Goal: Information Seeking & Learning: Understand process/instructions

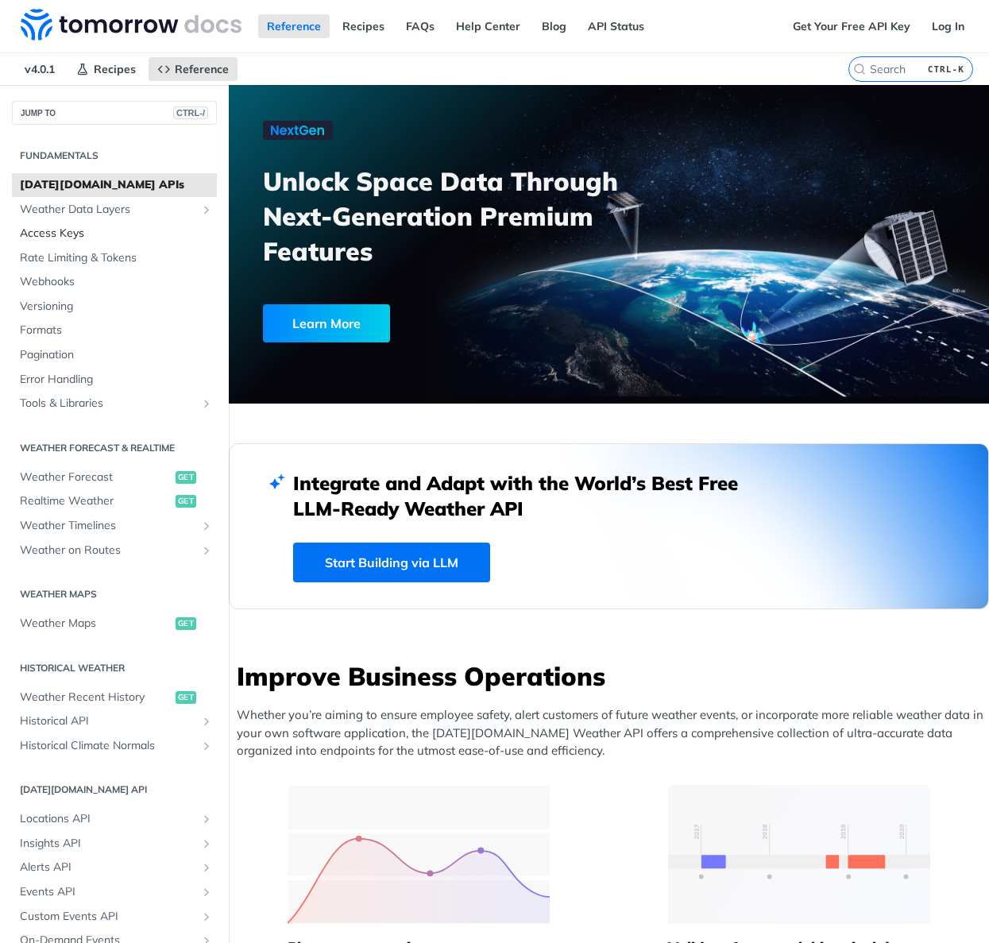
click at [48, 233] on span "Access Keys" at bounding box center [116, 234] width 193 height 16
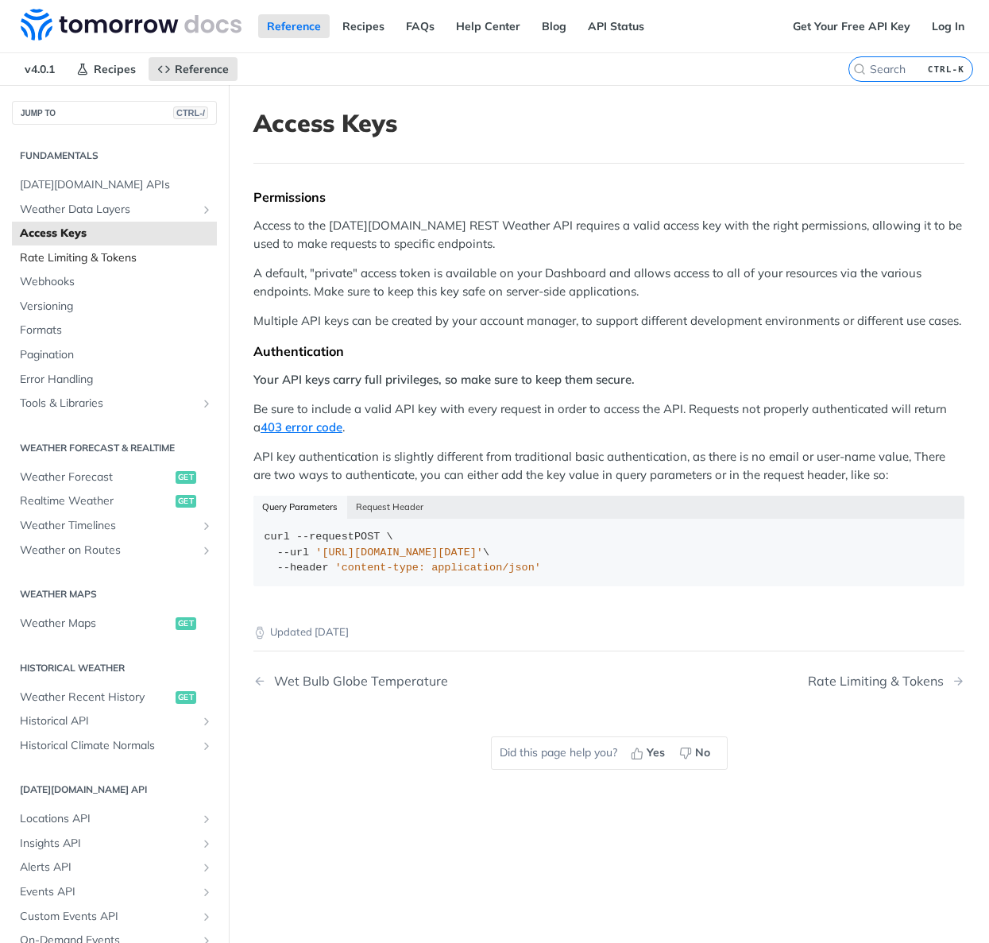
click at [79, 257] on span "Rate Limiting & Tokens" at bounding box center [116, 258] width 193 height 16
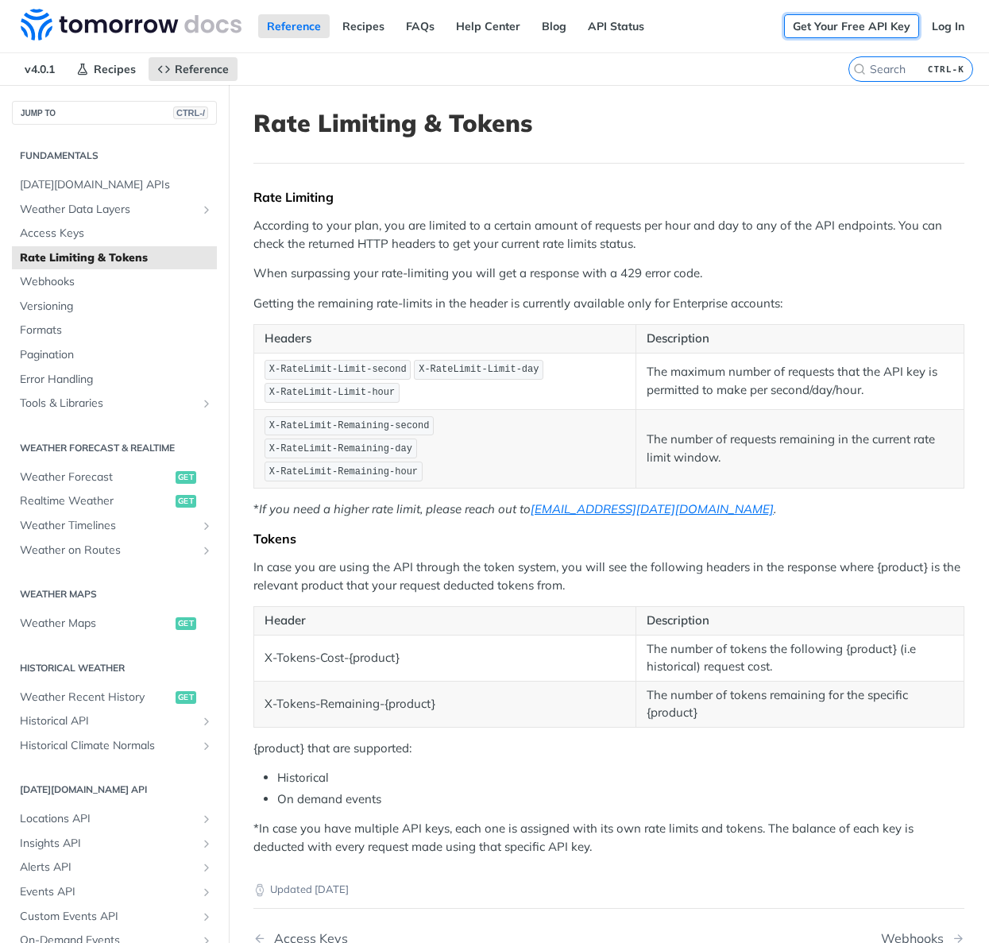
click at [837, 25] on link "Get Your Free API Key" at bounding box center [851, 26] width 135 height 24
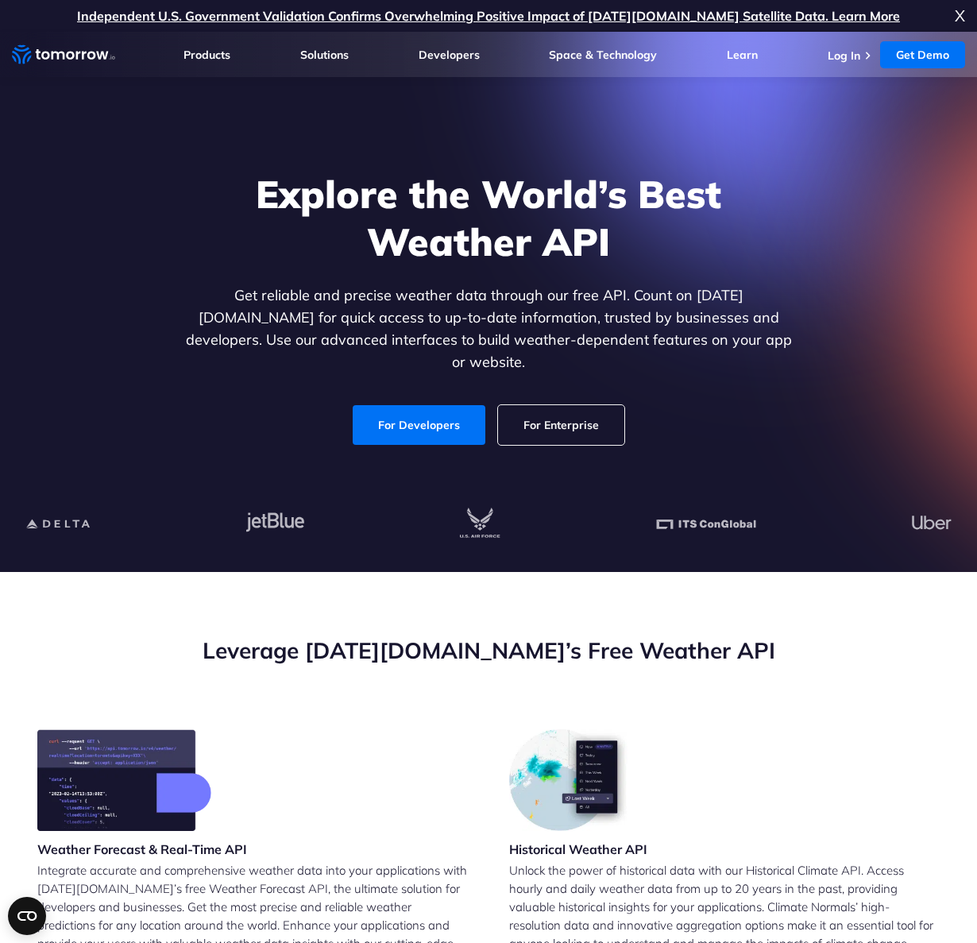
click at [311, 936] on p "Integrate accurate and comprehensive weather data into your applications with T…" at bounding box center [252, 916] width 430 height 110
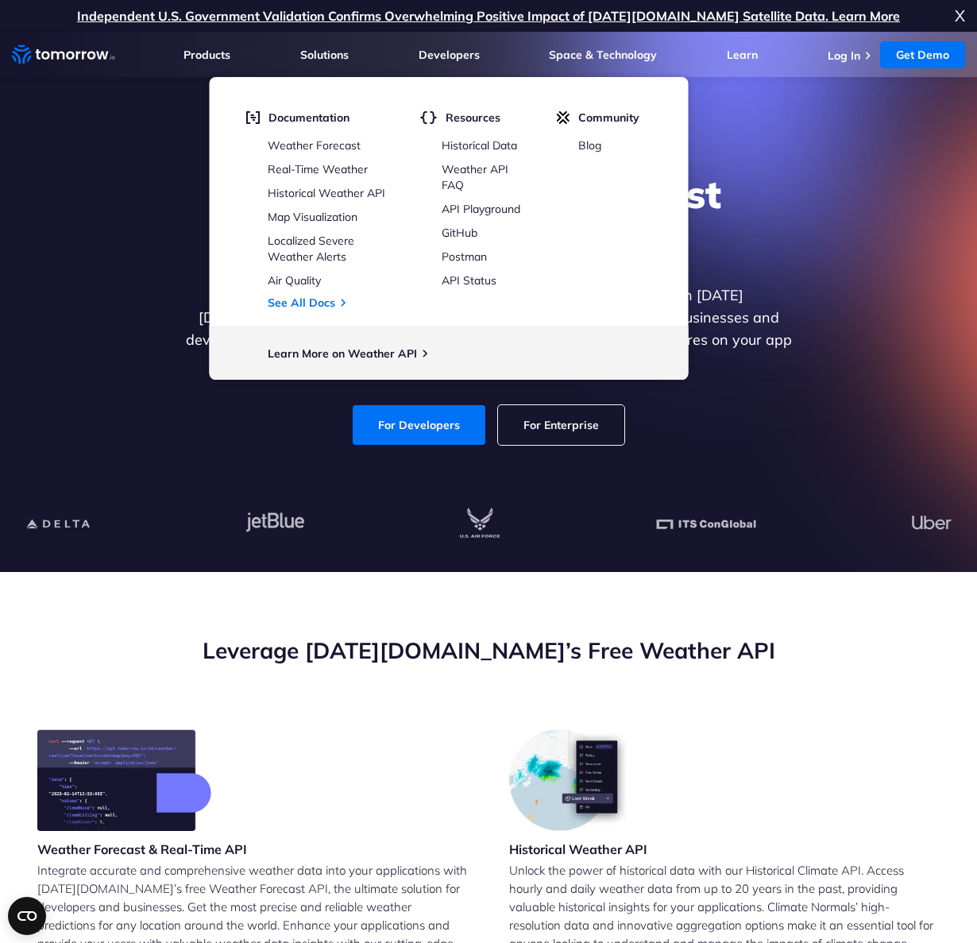
drag, startPoint x: 331, startPoint y: 187, endPoint x: 336, endPoint y: 199, distance: 12.8
click at [331, 187] on link "Historical Weather API" at bounding box center [327, 193] width 118 height 14
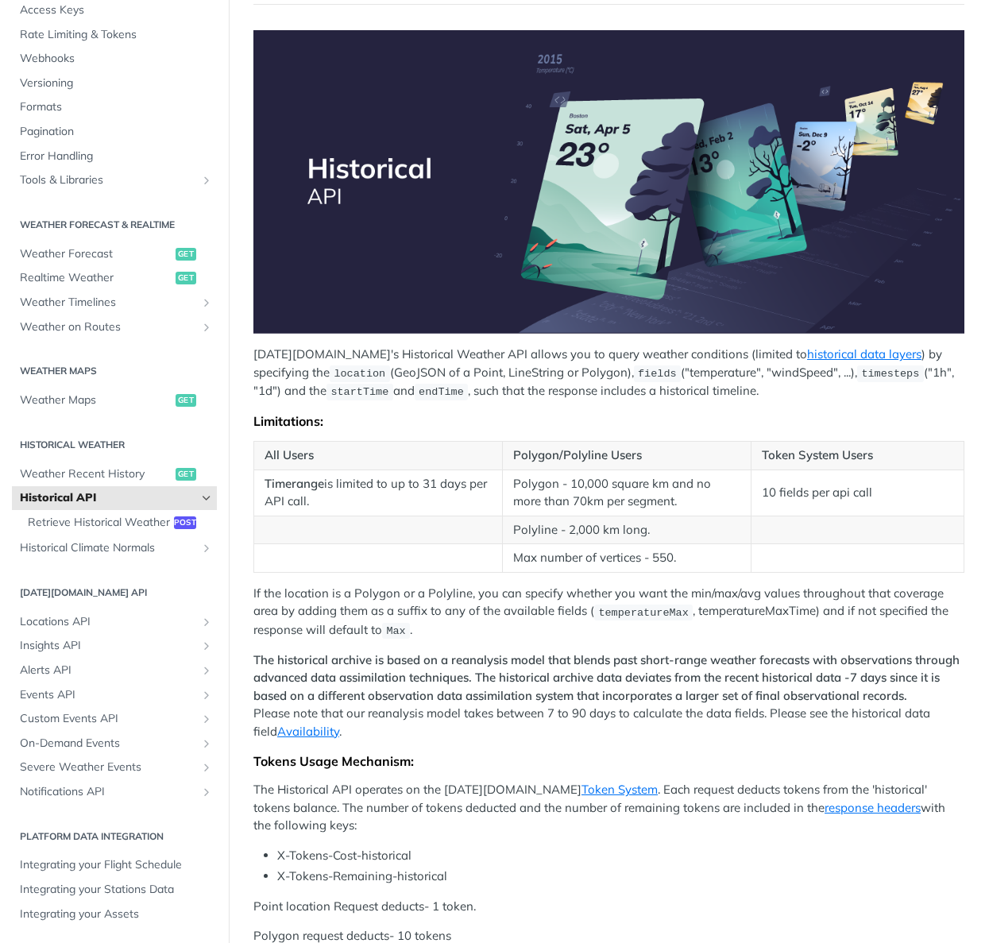
scroll to position [154, 0]
drag, startPoint x: 64, startPoint y: 511, endPoint x: 90, endPoint y: 529, distance: 31.9
click at [64, 515] on span "Retrieve Historical Weather" at bounding box center [99, 523] width 142 height 16
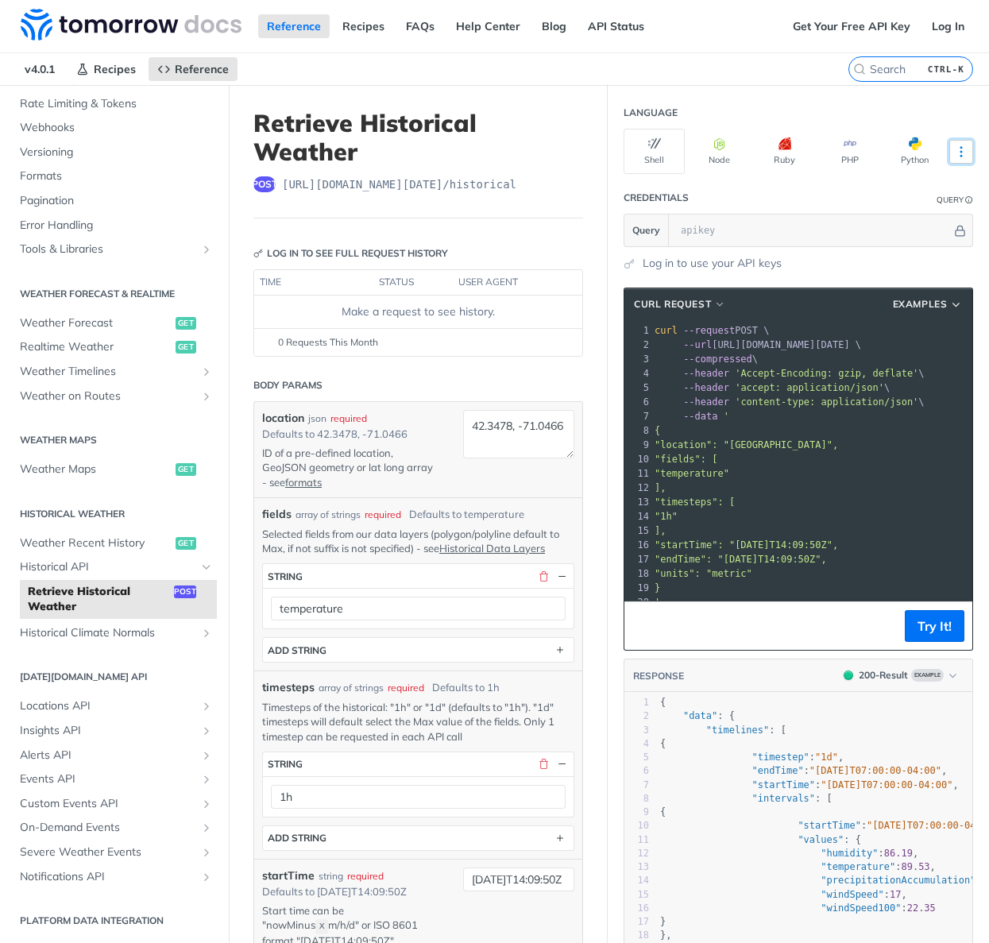
click at [955, 149] on icon "More ellipsis" at bounding box center [961, 152] width 14 height 14
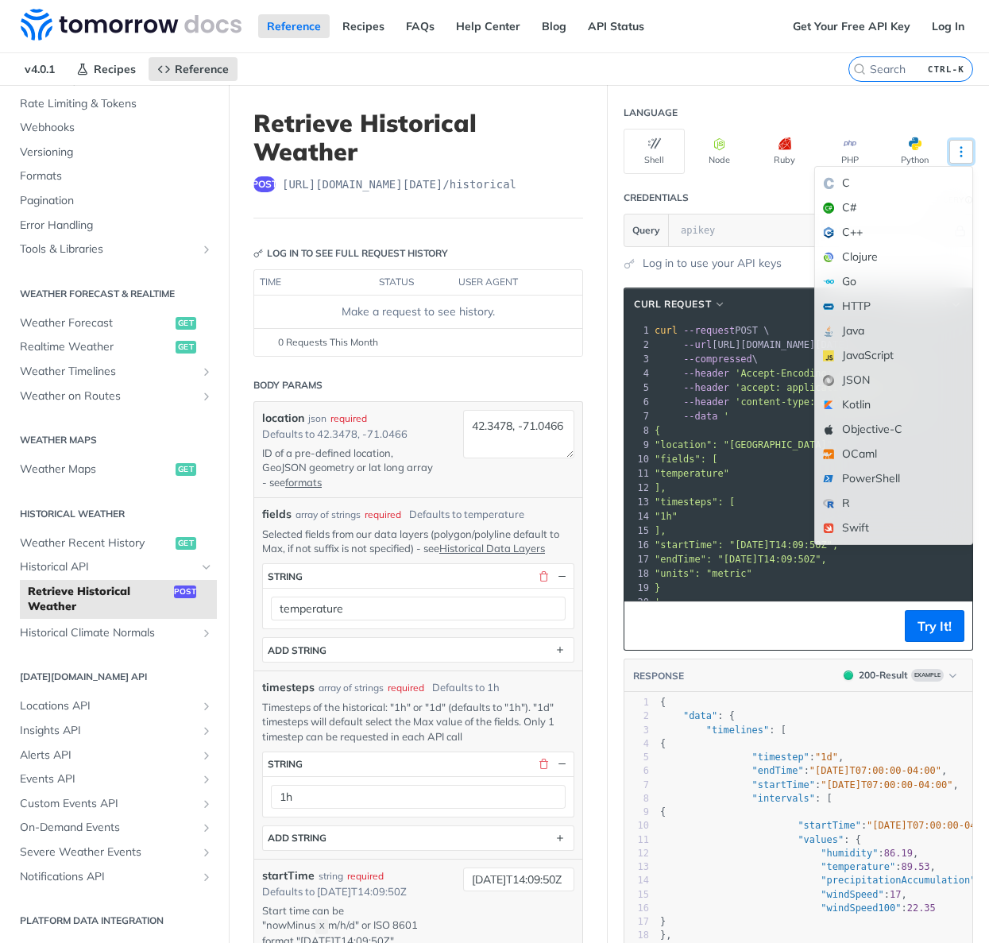
click at [955, 149] on icon "More ellipsis" at bounding box center [961, 152] width 14 height 14
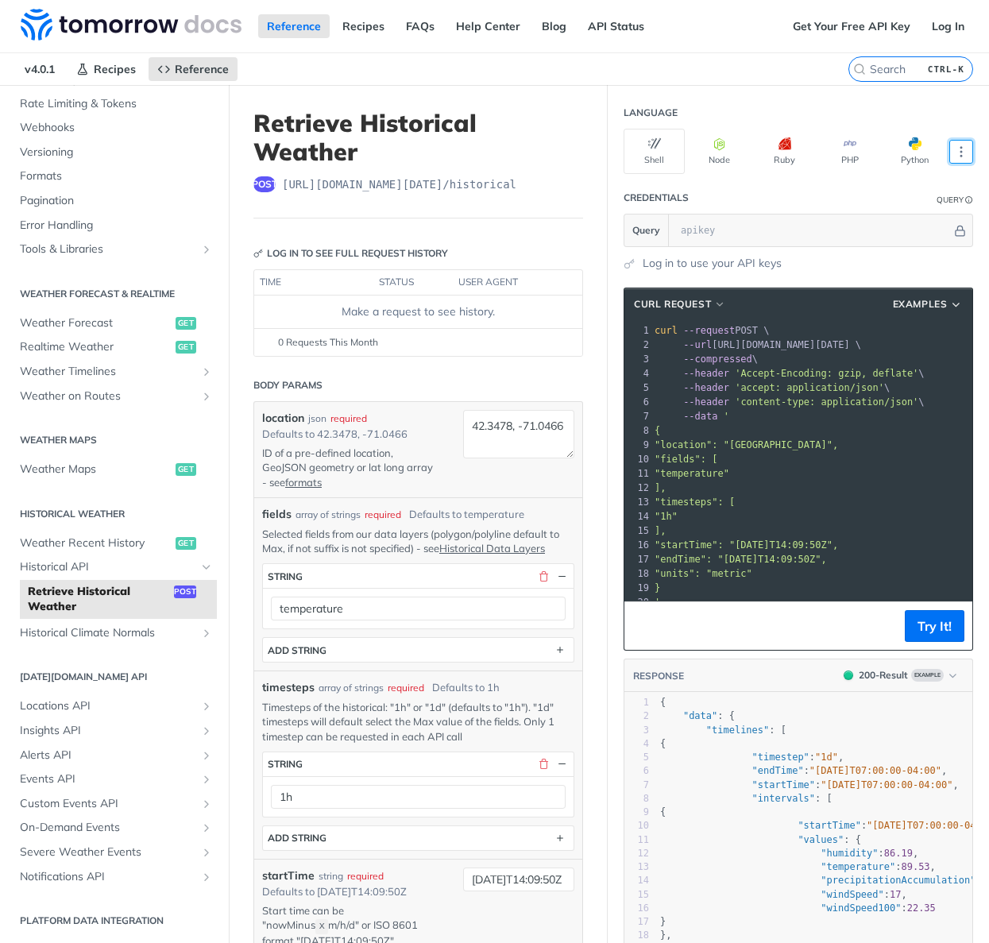
scroll to position [79, 0]
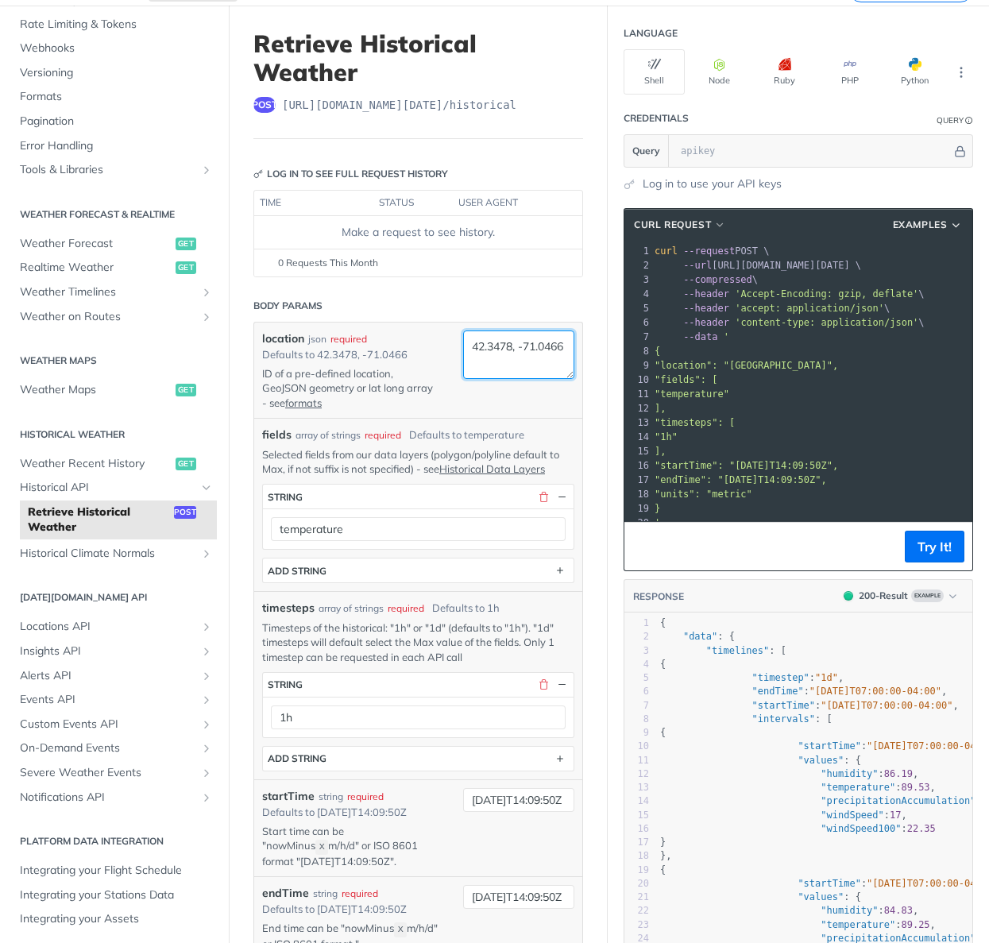
click at [513, 338] on textarea "42.3478, -71.0466" at bounding box center [518, 354] width 111 height 48
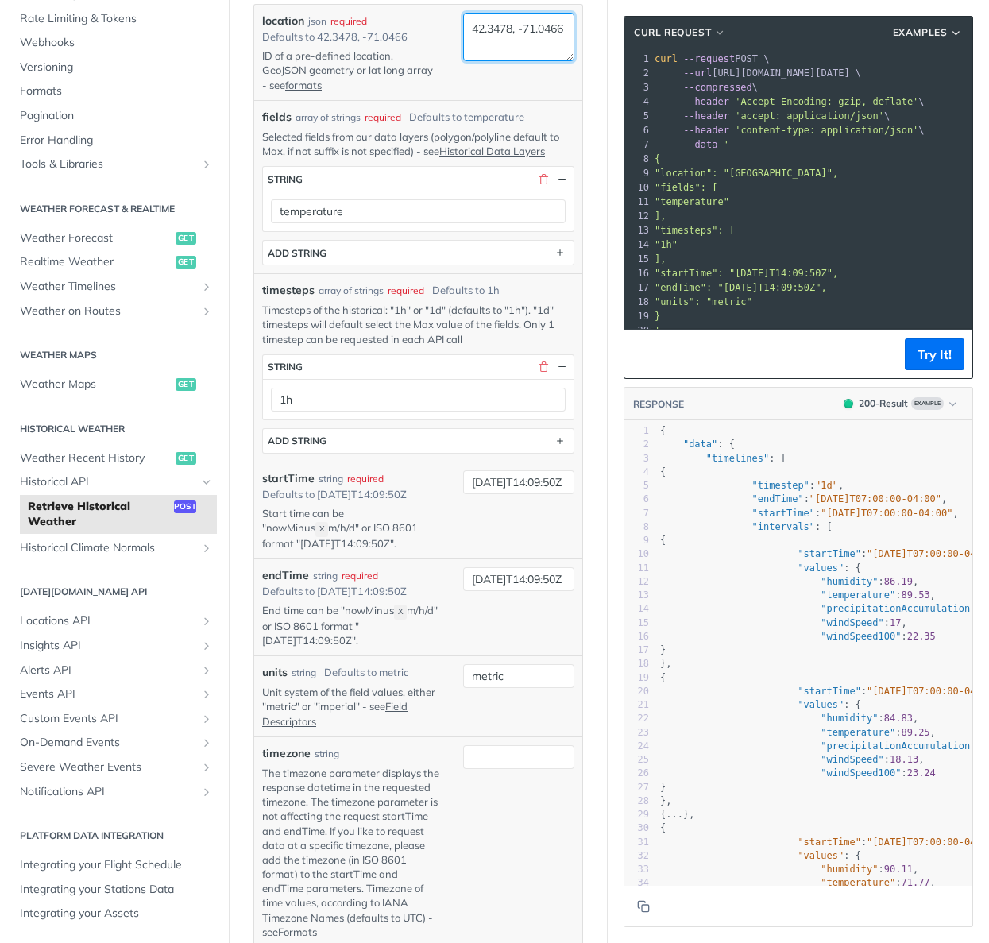
scroll to position [0, 0]
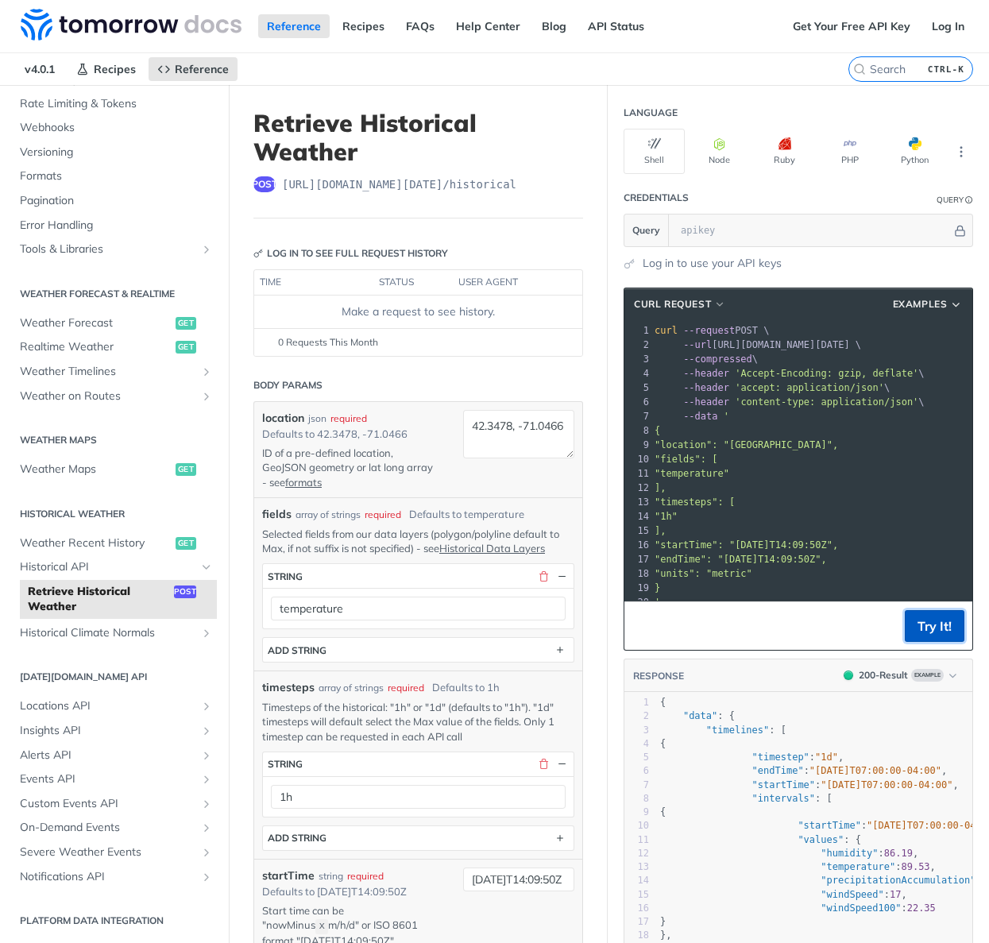
click at [920, 639] on button "Try It!" at bounding box center [935, 626] width 60 height 32
click at [729, 232] on input "text" at bounding box center [812, 230] width 279 height 32
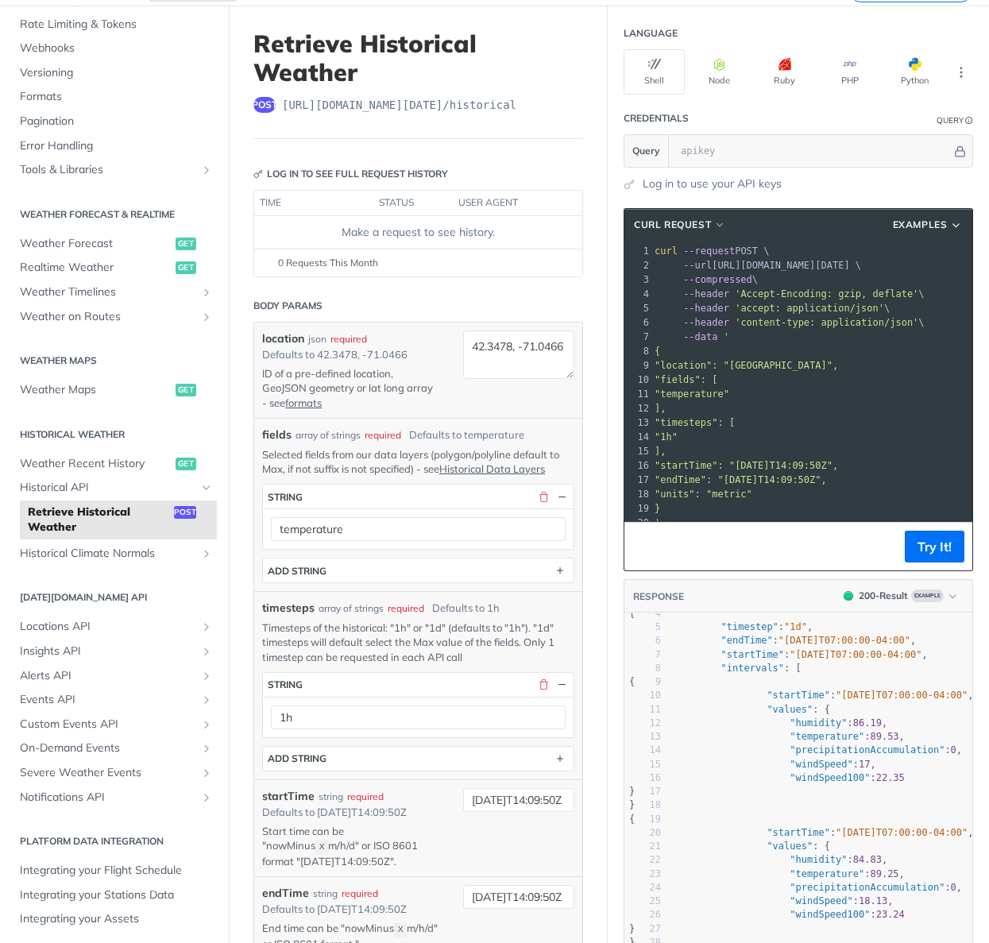
scroll to position [79, 0]
